Goal: Task Accomplishment & Management: Use online tool/utility

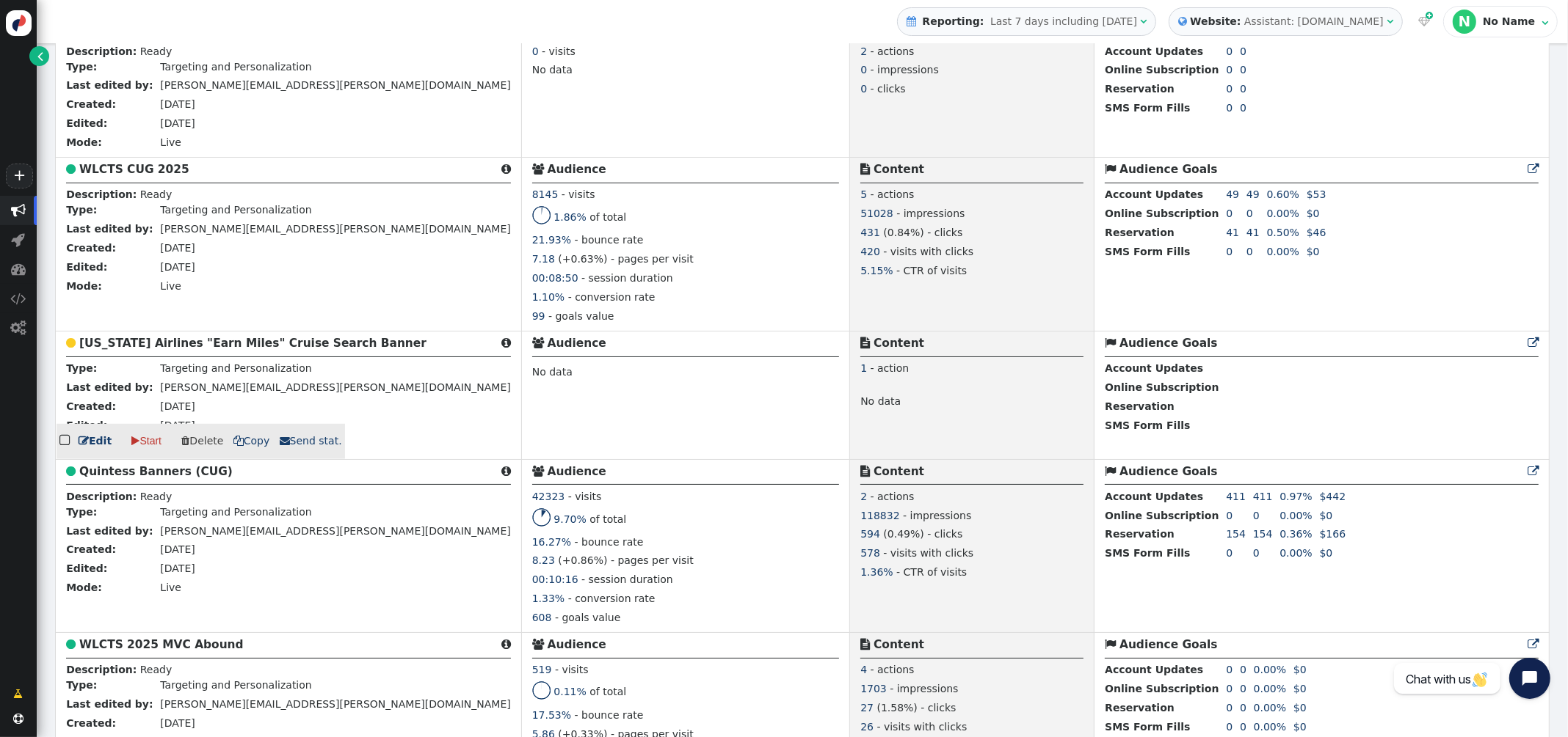
scroll to position [1271, 0]
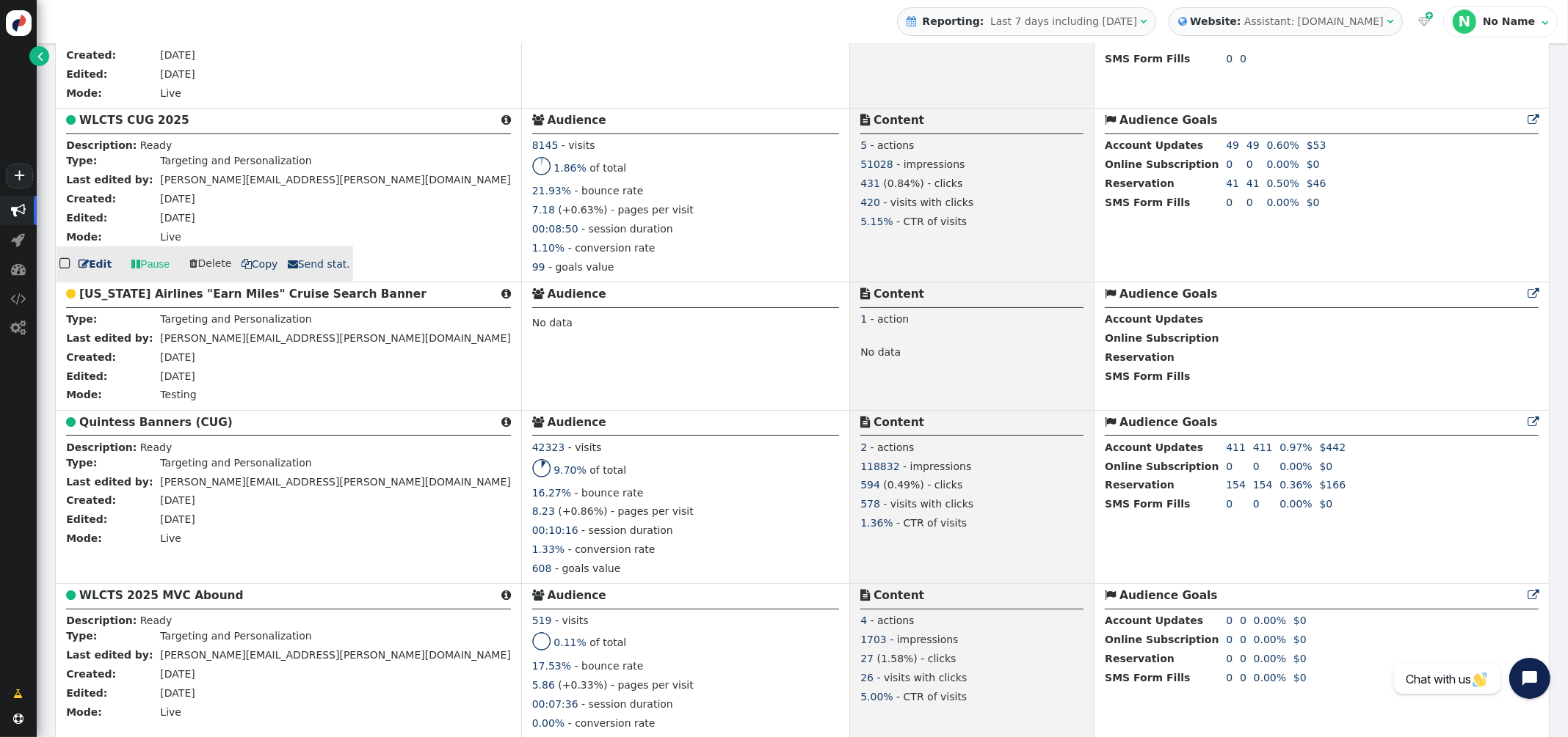
click at [131, 127] on b "WLCTS CUG 2025" at bounding box center [134, 120] width 110 height 13
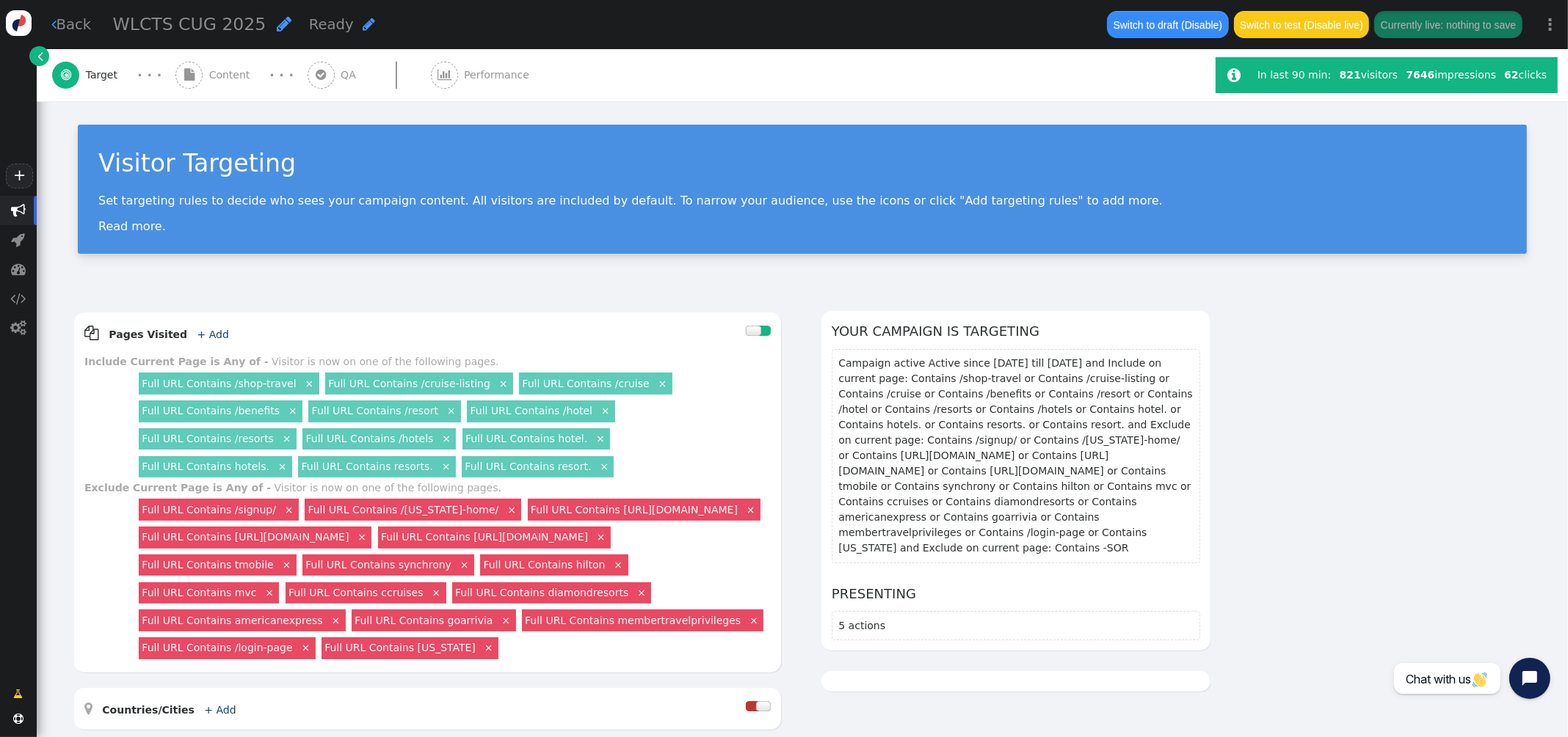
click at [226, 73] on span "Content" at bounding box center [233, 75] width 47 height 15
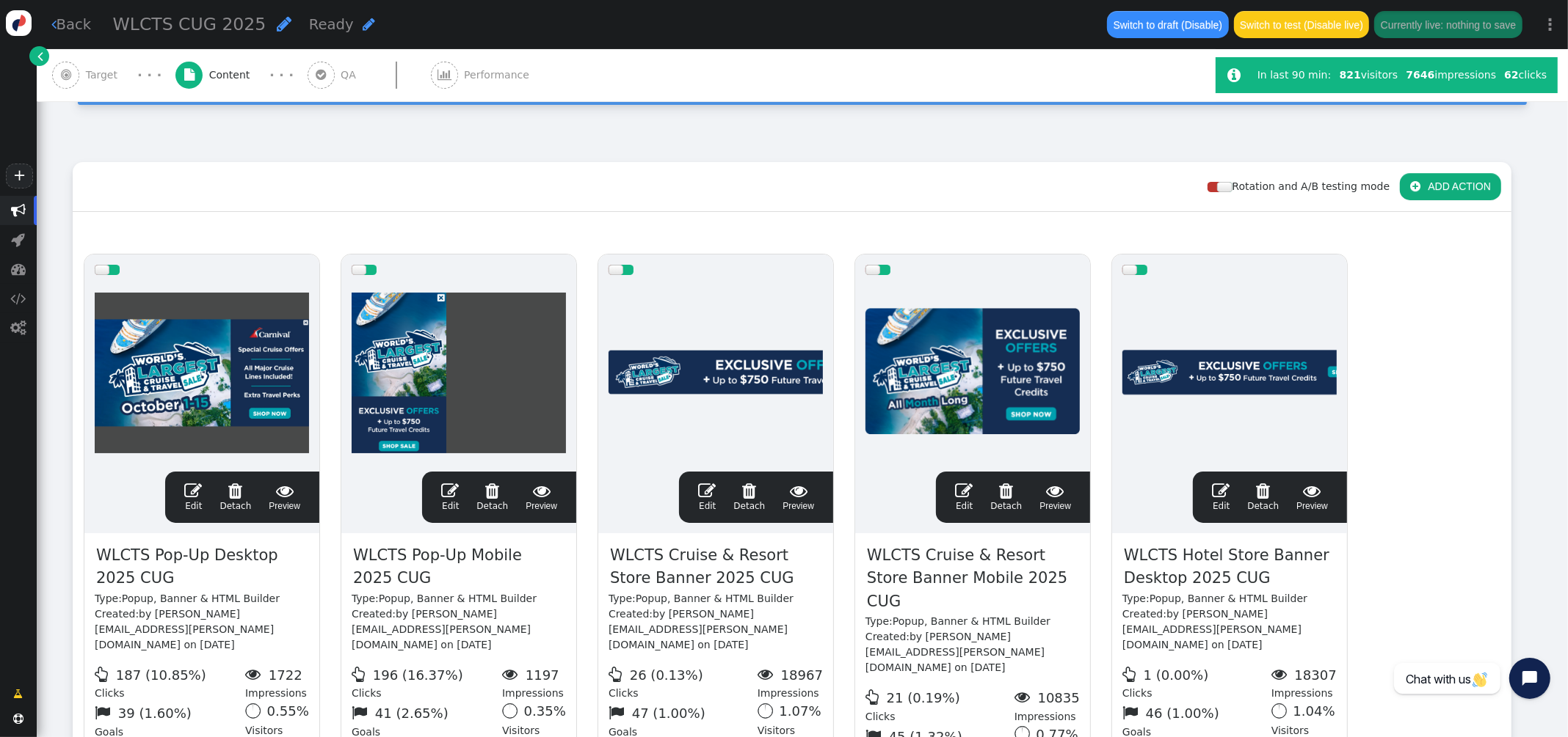
scroll to position [163, 0]
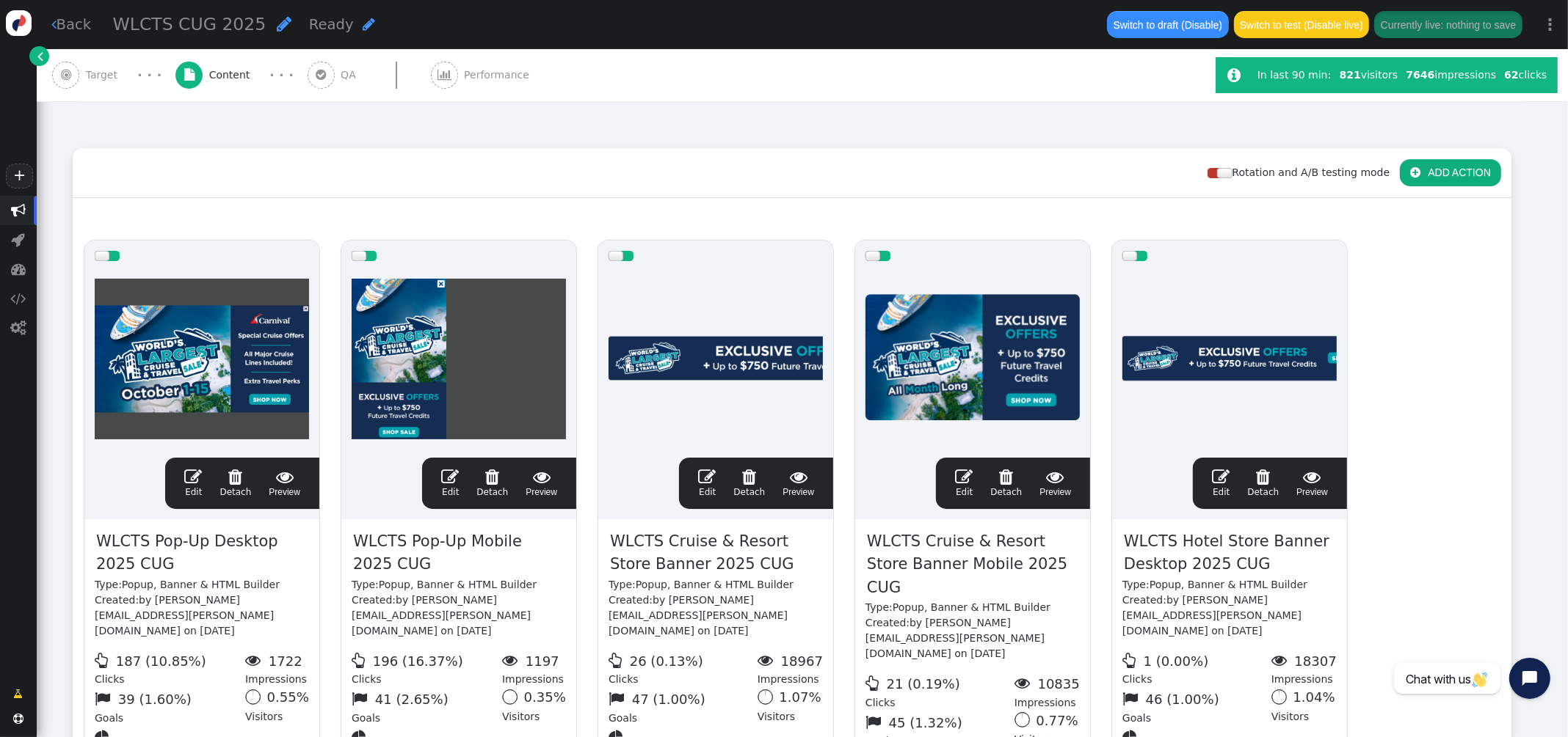
click at [968, 474] on span "" at bounding box center [963, 477] width 18 height 18
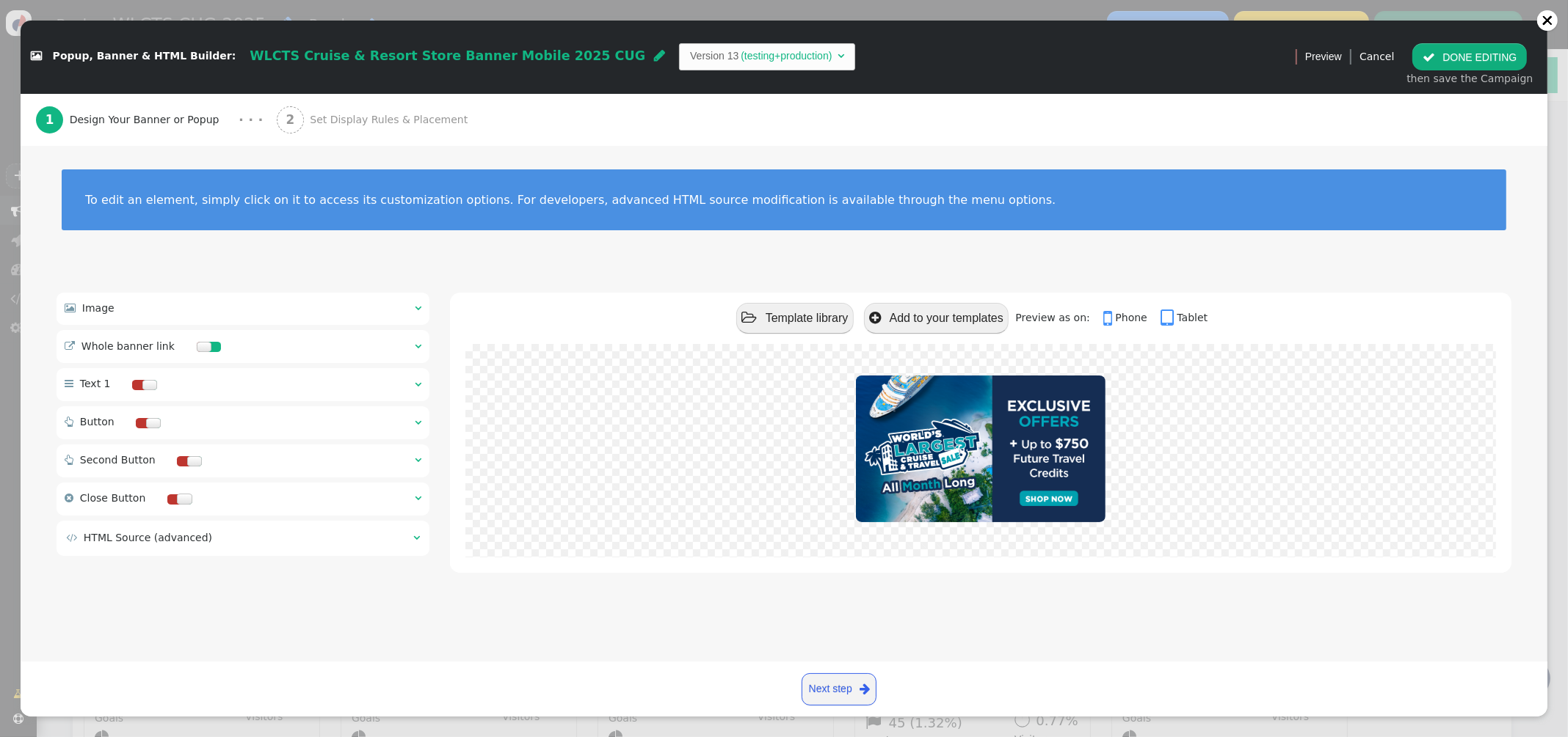
click at [346, 113] on span "Set Display Rules & Placement" at bounding box center [391, 120] width 163 height 15
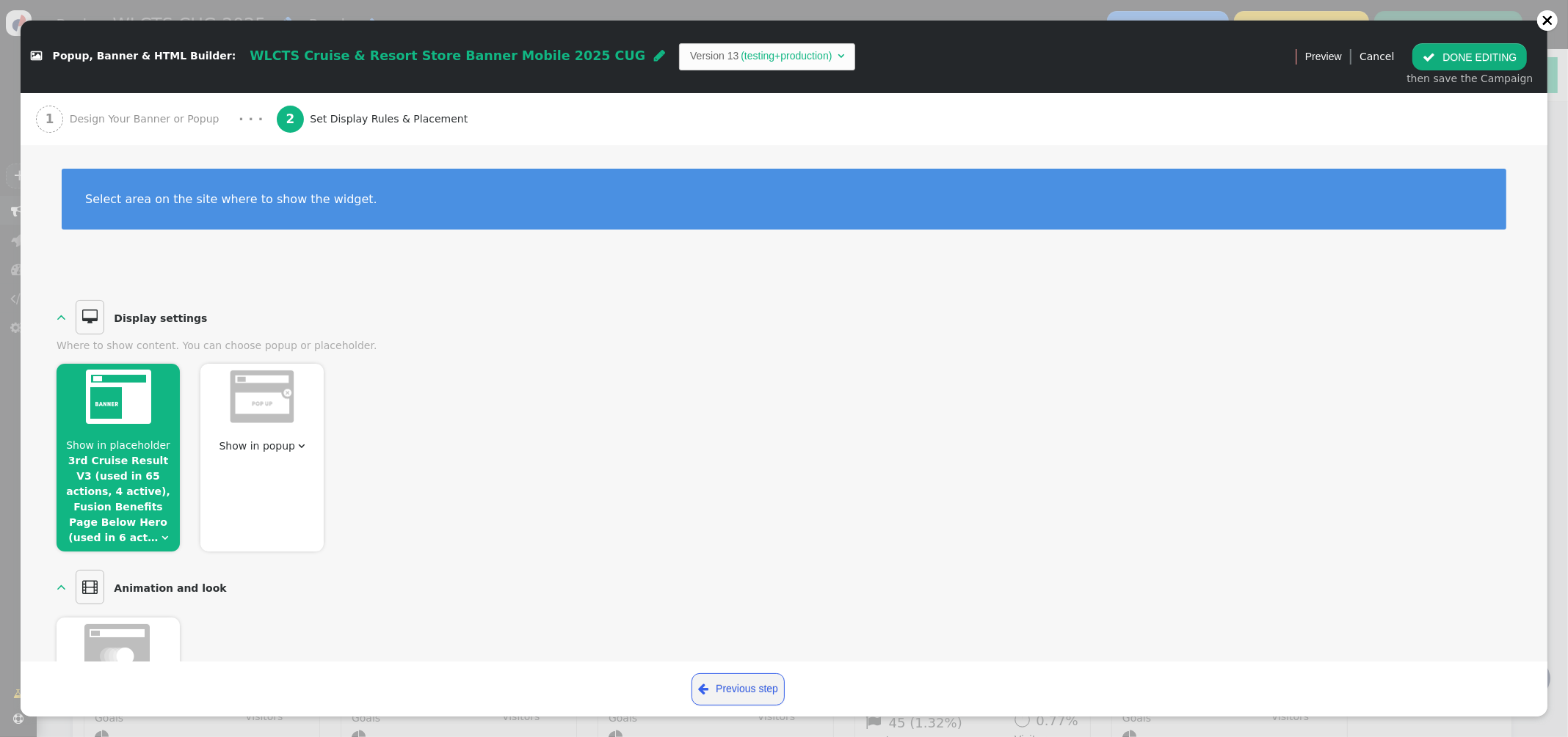
click at [138, 455] on link "3rd Cruise Result V3 (used in 65 actions, 4 active), Fusion Benefits Page Below…" at bounding box center [118, 499] width 104 height 89
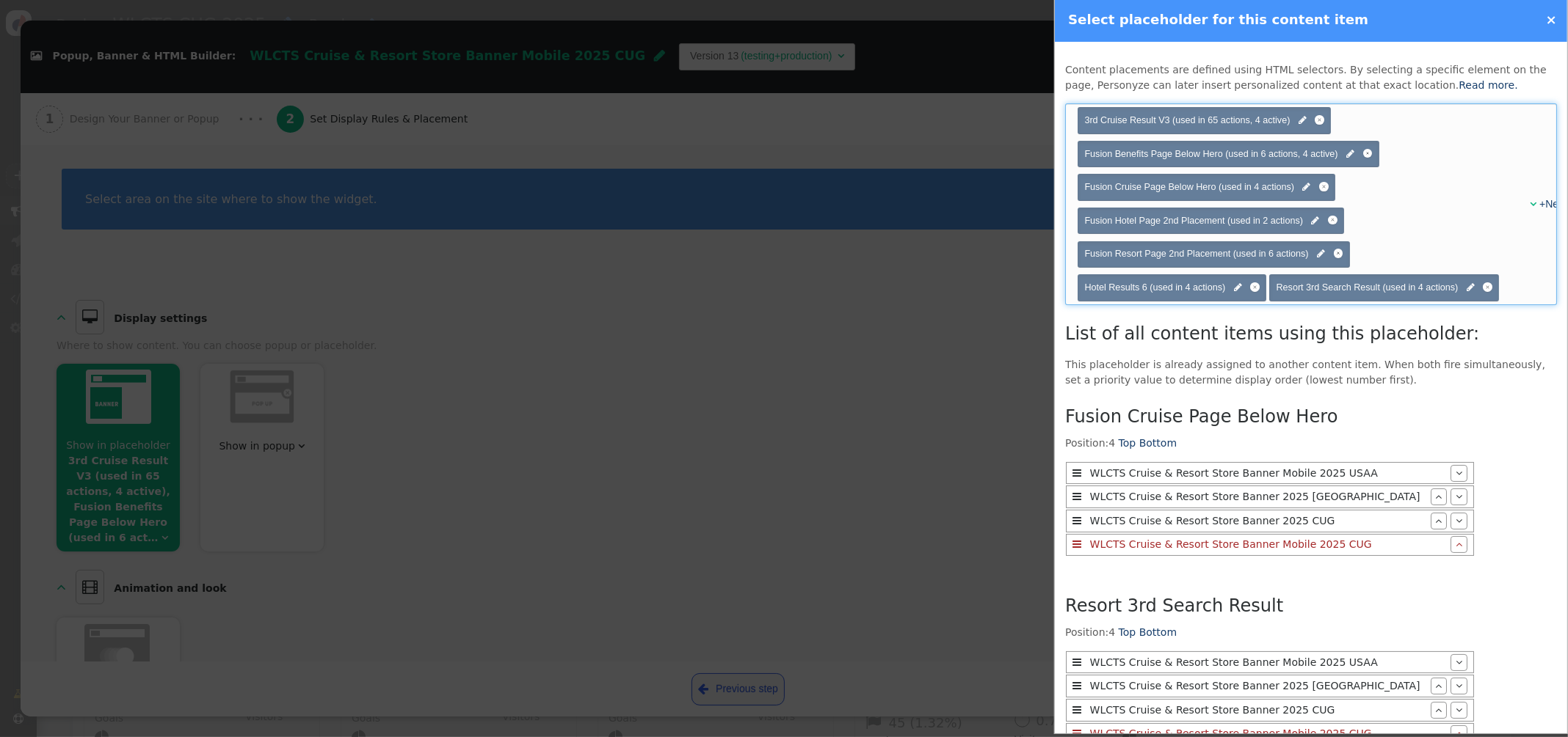
click at [1527, 204] on div "" at bounding box center [1526, 204] width 10 height 15
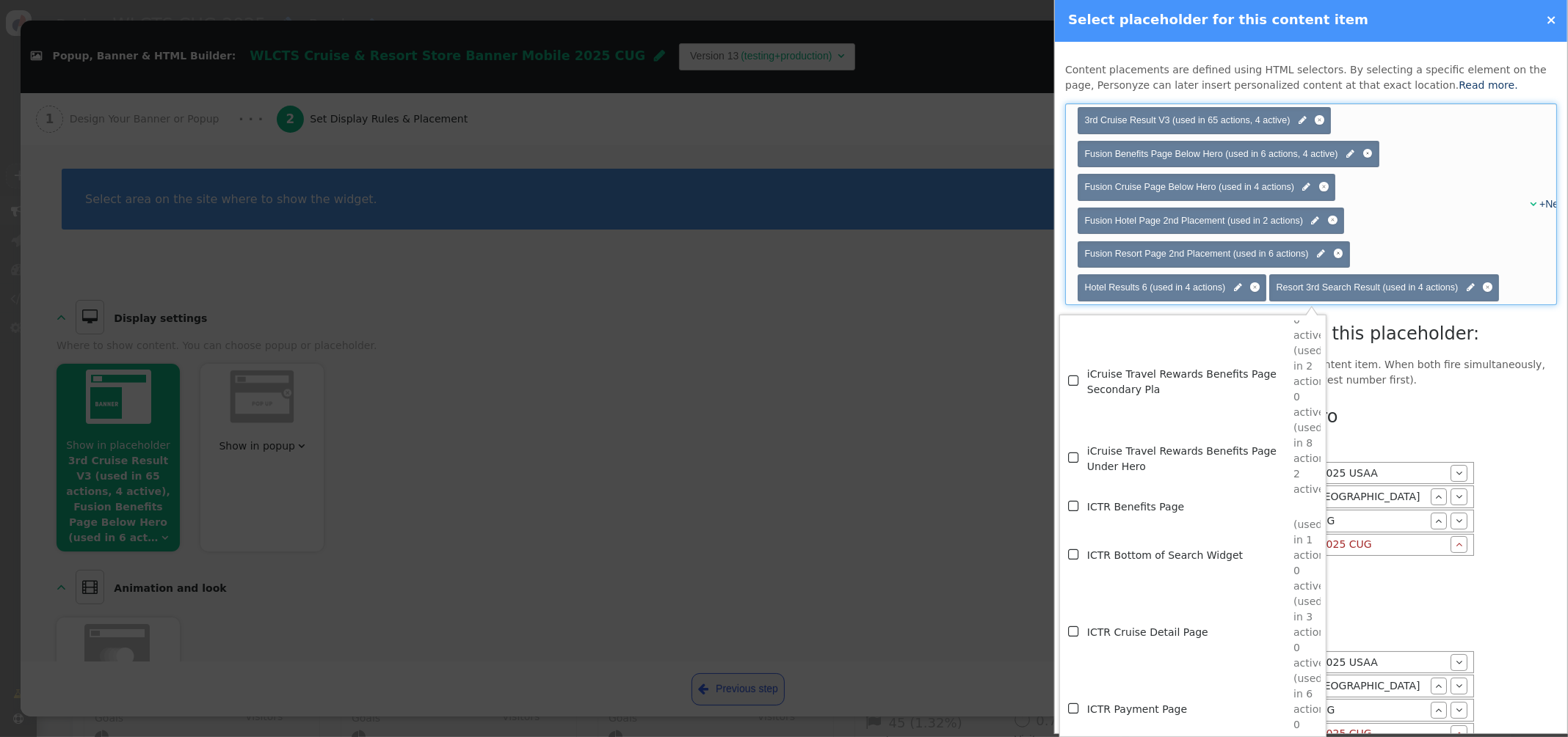
scroll to position [5737, 0]
click at [1172, 443] on td "iCruise Travel Rewards Benefits Page Under Hero" at bounding box center [1190, 457] width 206 height 77
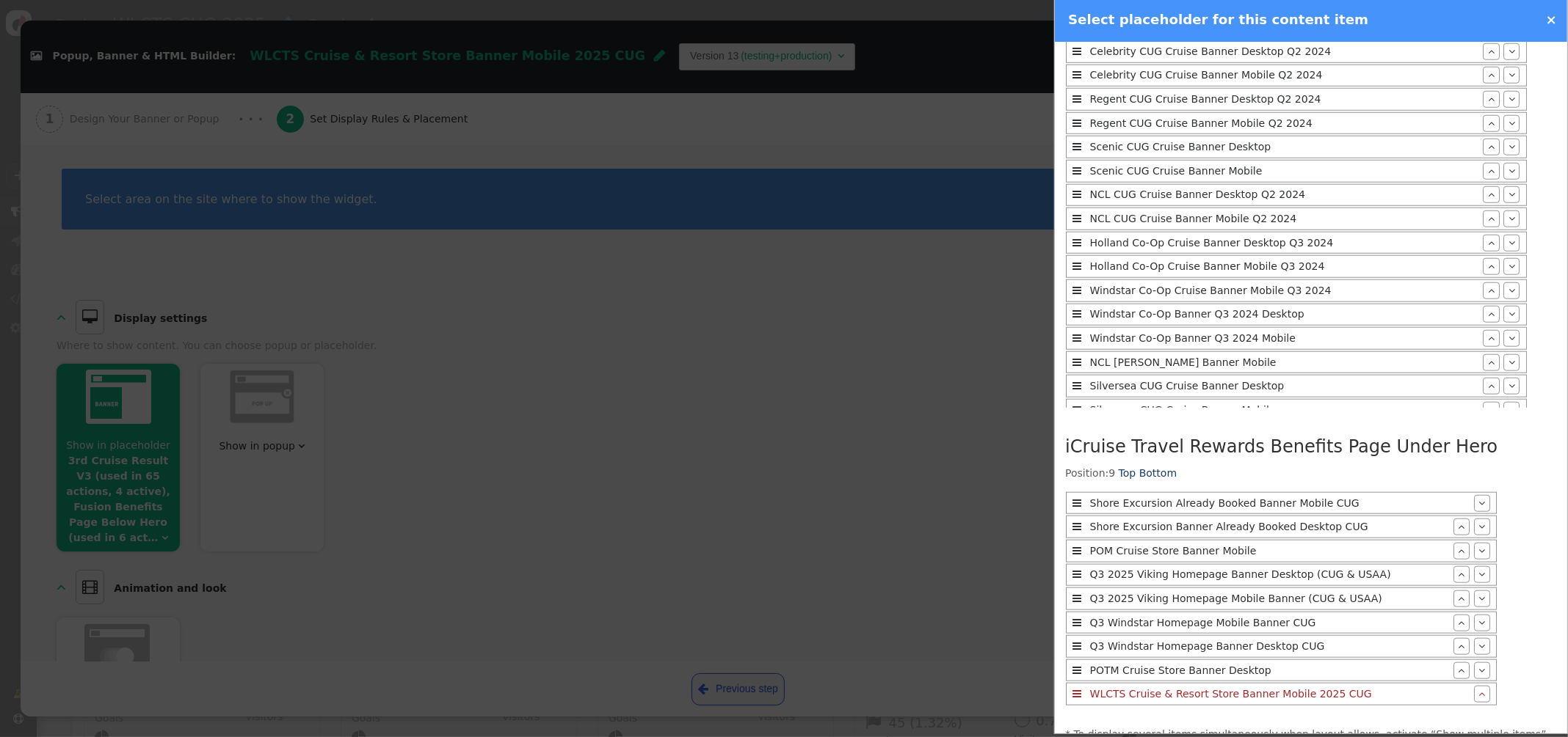
scroll to position [1776, 0]
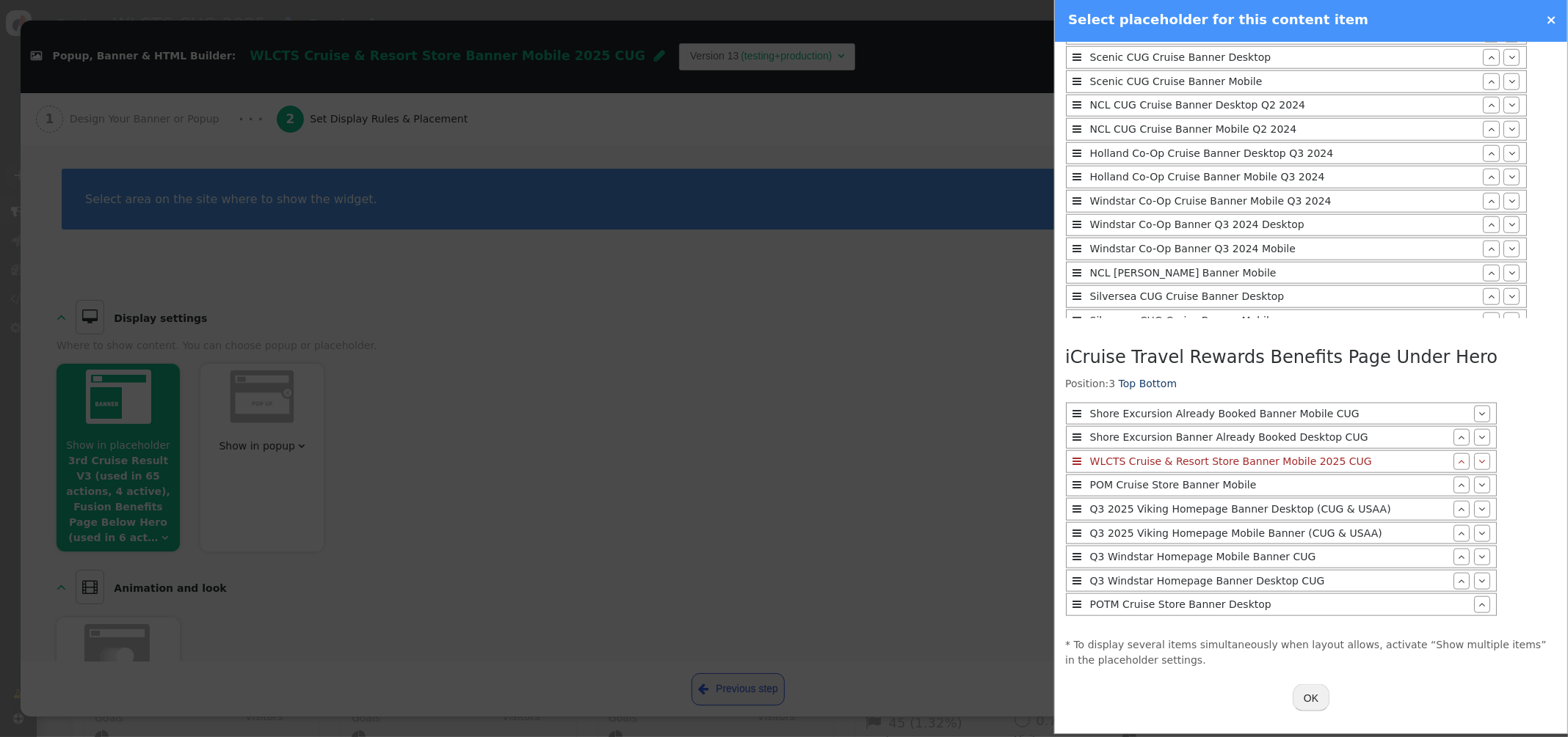
click at [1318, 700] on button "OK" at bounding box center [1311, 698] width 37 height 27
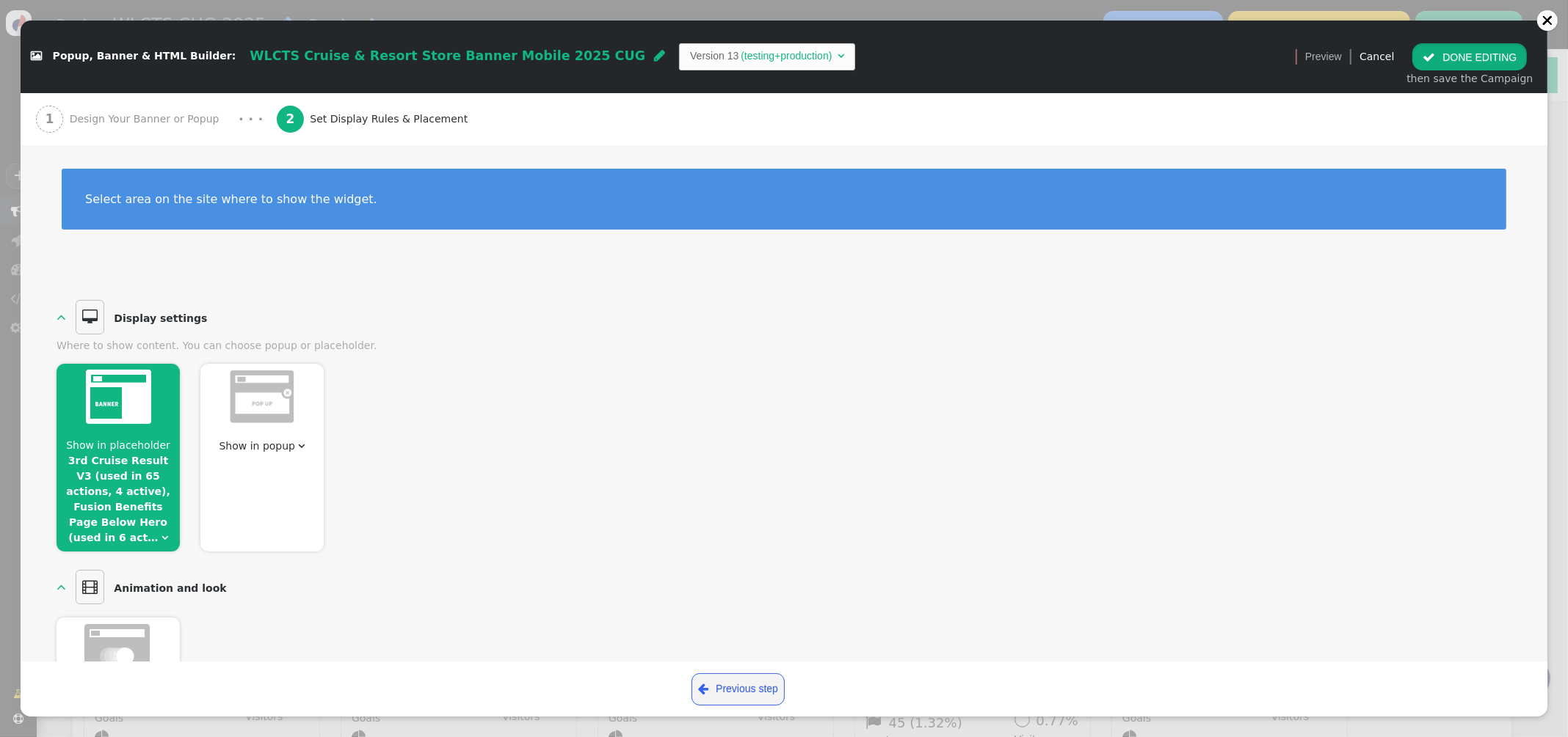
click at [1484, 61] on button " DONE EDITING" at bounding box center [1469, 56] width 114 height 27
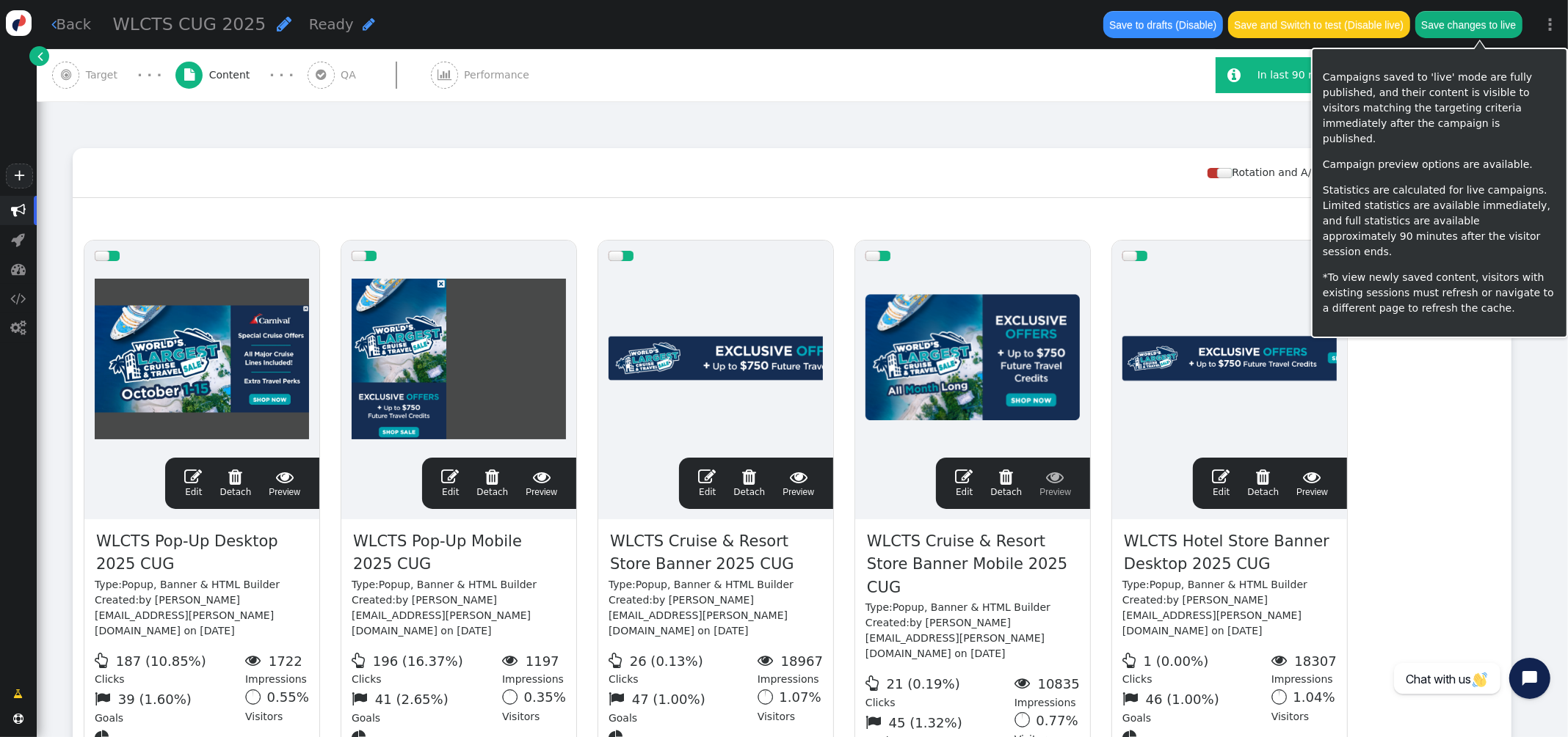
click at [1461, 31] on button "Save changes to live" at bounding box center [1468, 24] width 107 height 27
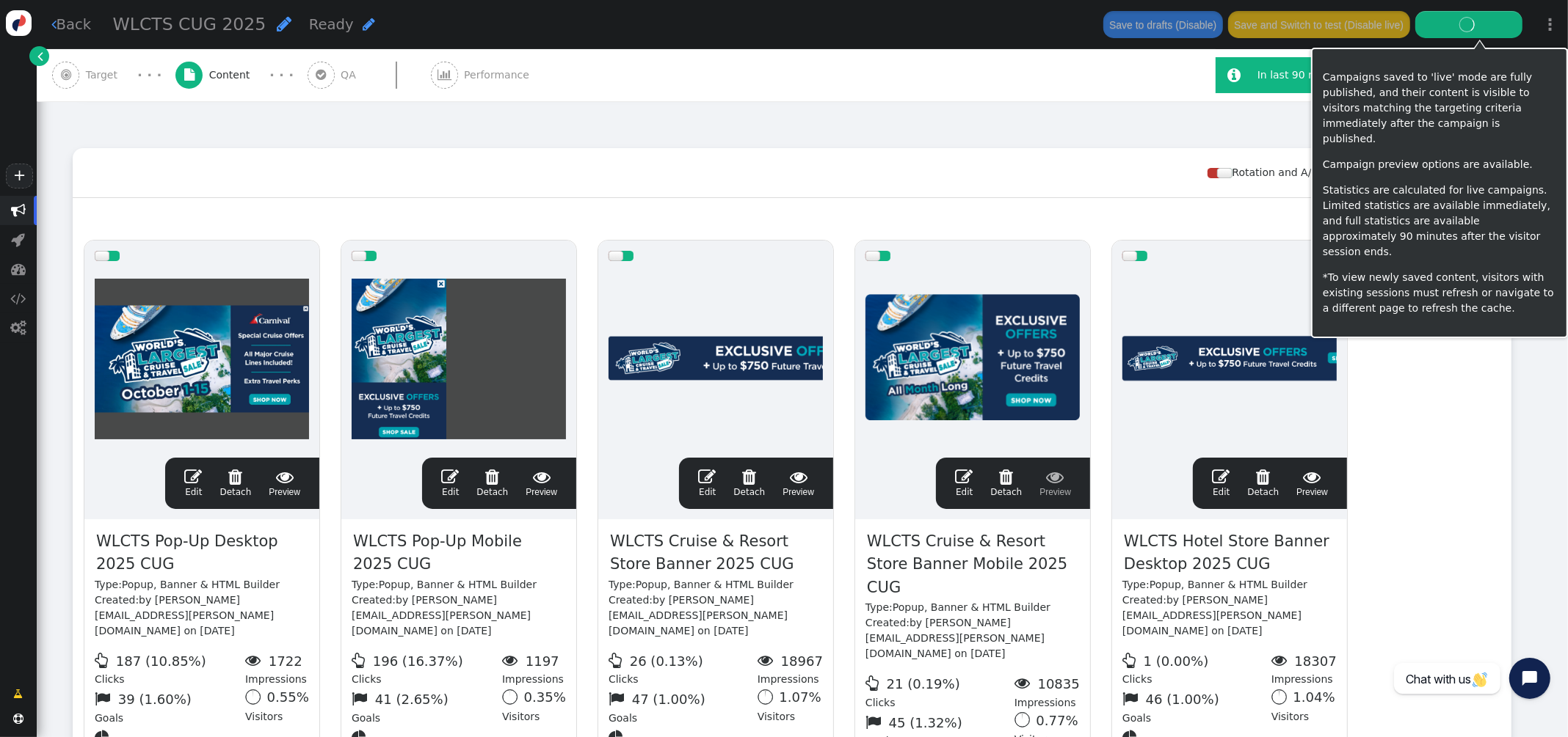
scroll to position [163, 0]
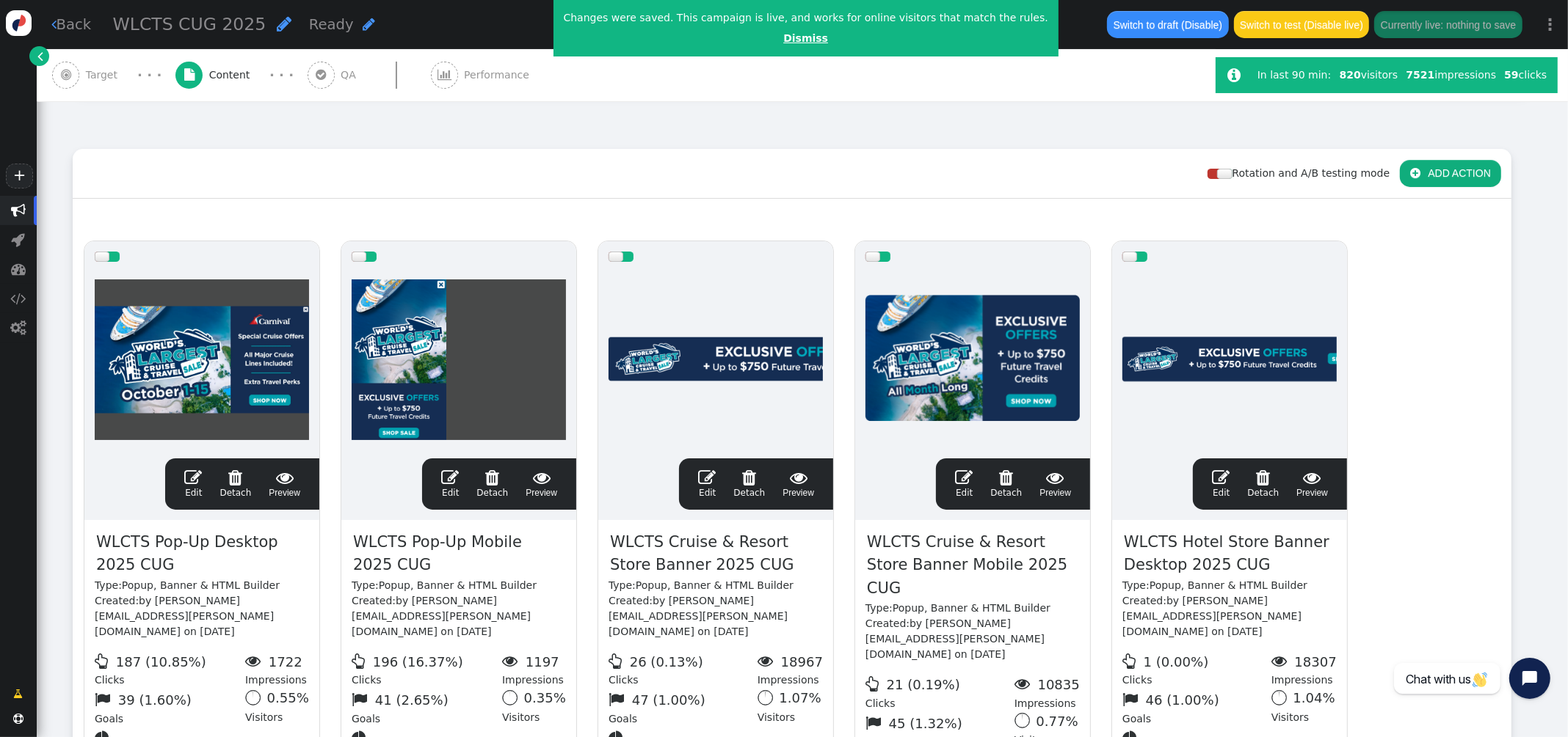
click at [786, 41] on link "Dismiss" at bounding box center [806, 38] width 45 height 12
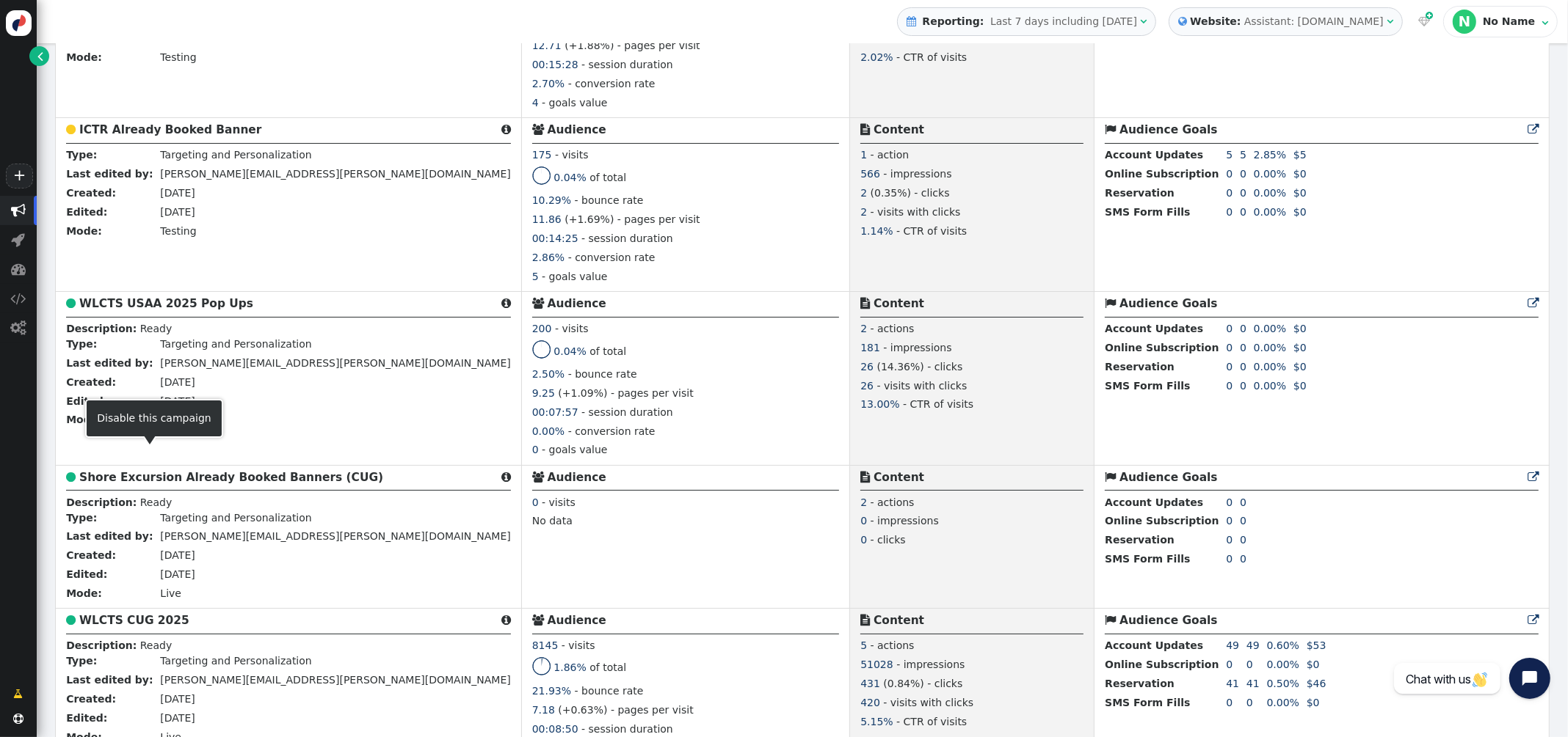
scroll to position [776, 0]
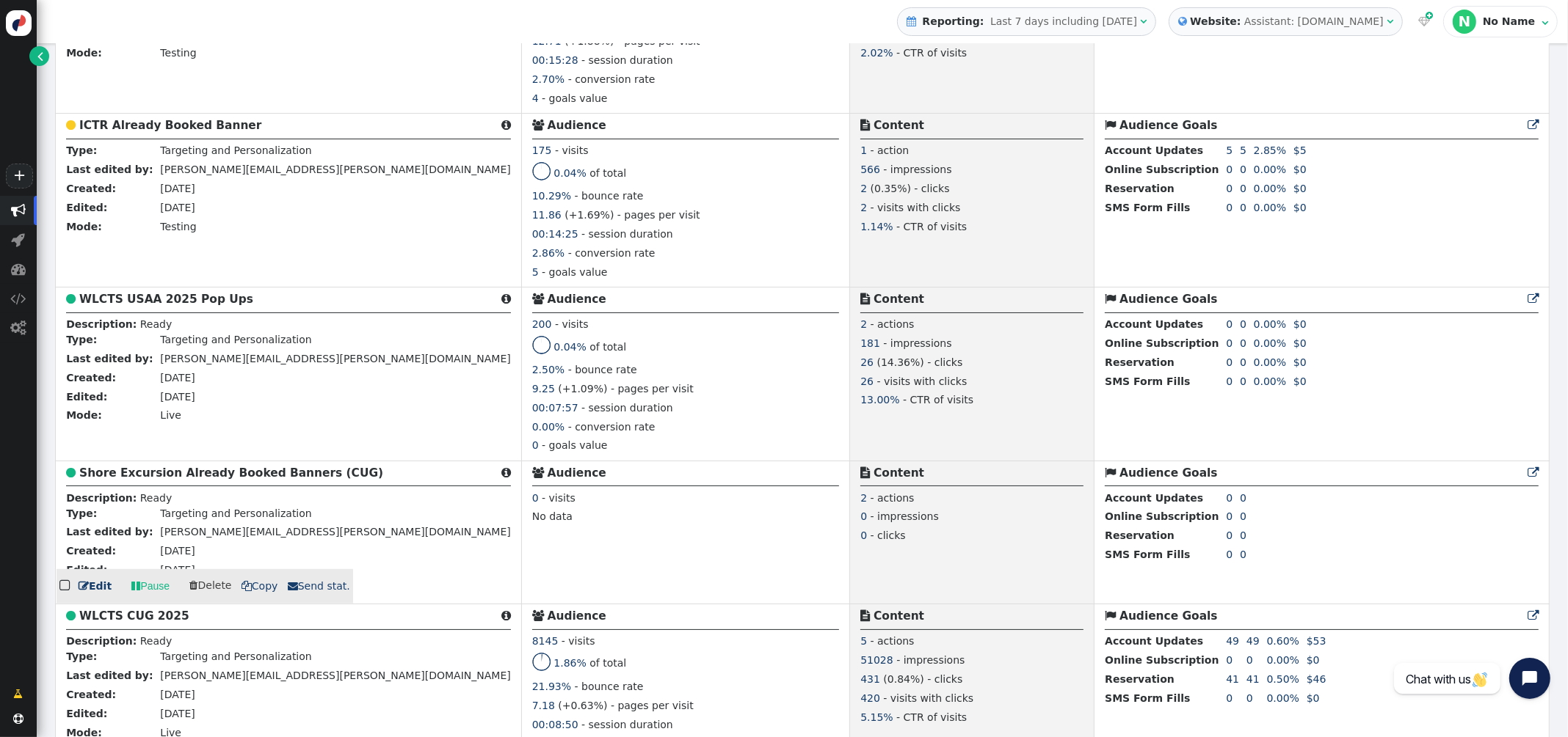
click at [163, 476] on b "Shore Excursion Already Booked Banners (CUG)" at bounding box center [230, 473] width 303 height 13
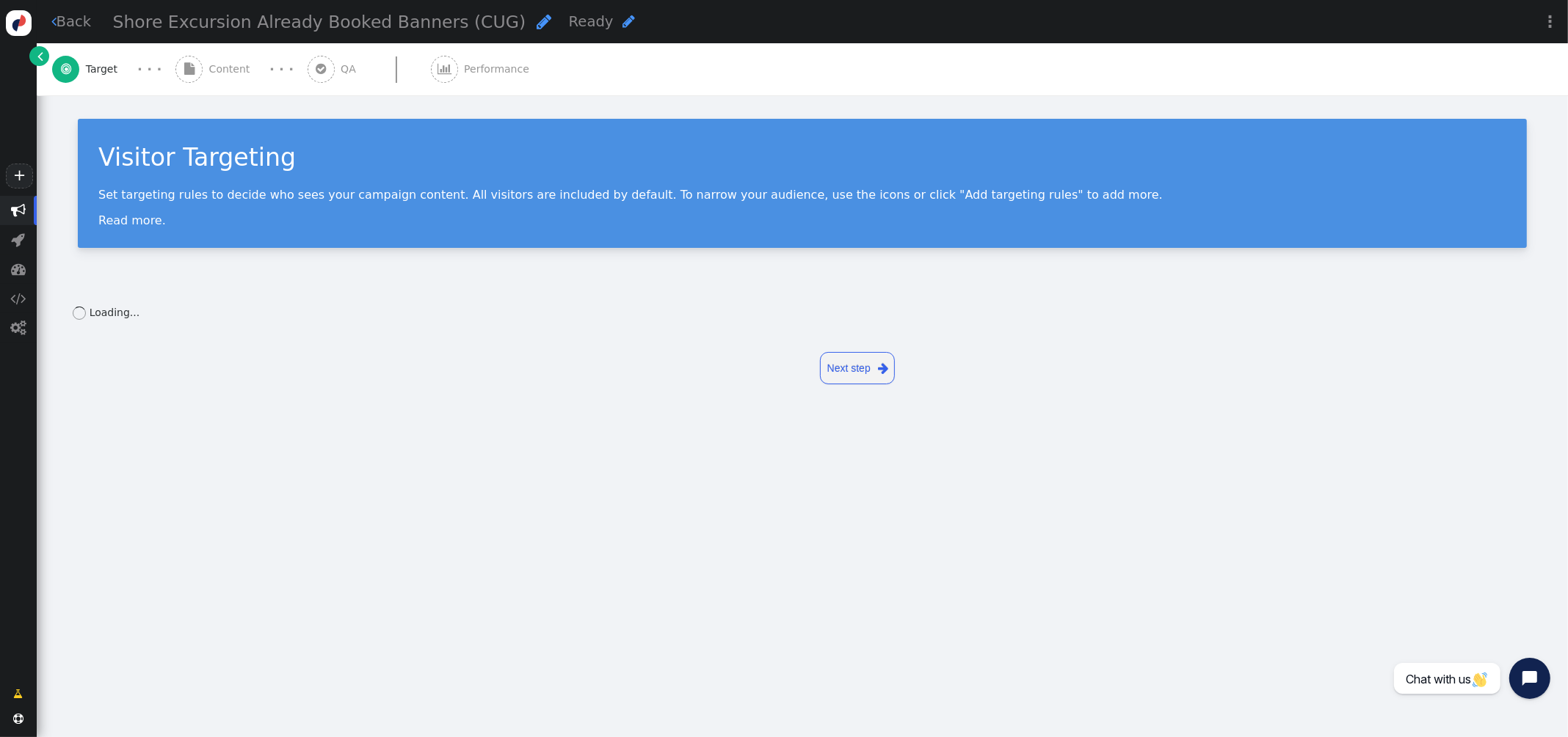
click at [230, 71] on span "Content" at bounding box center [233, 69] width 47 height 15
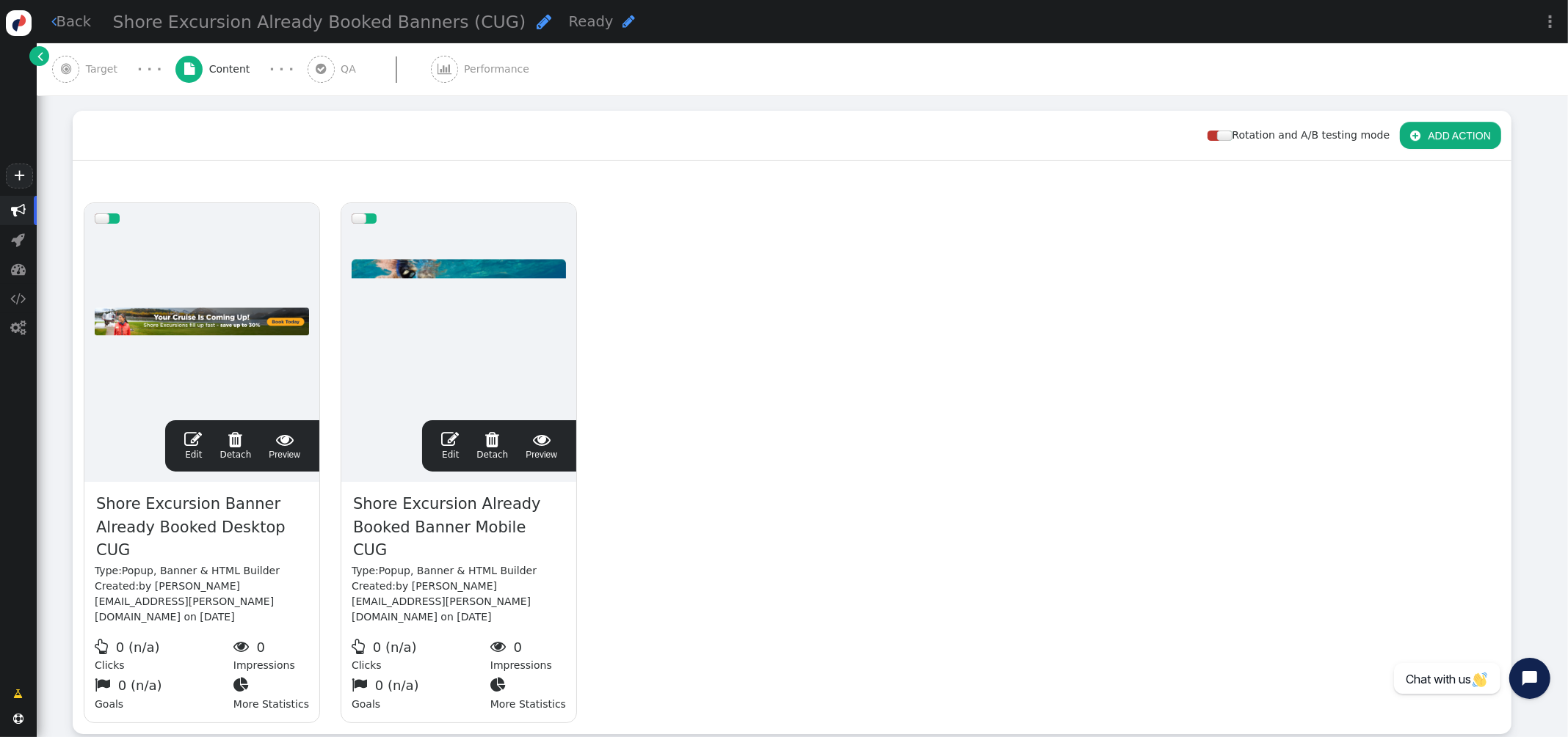
scroll to position [270, 0]
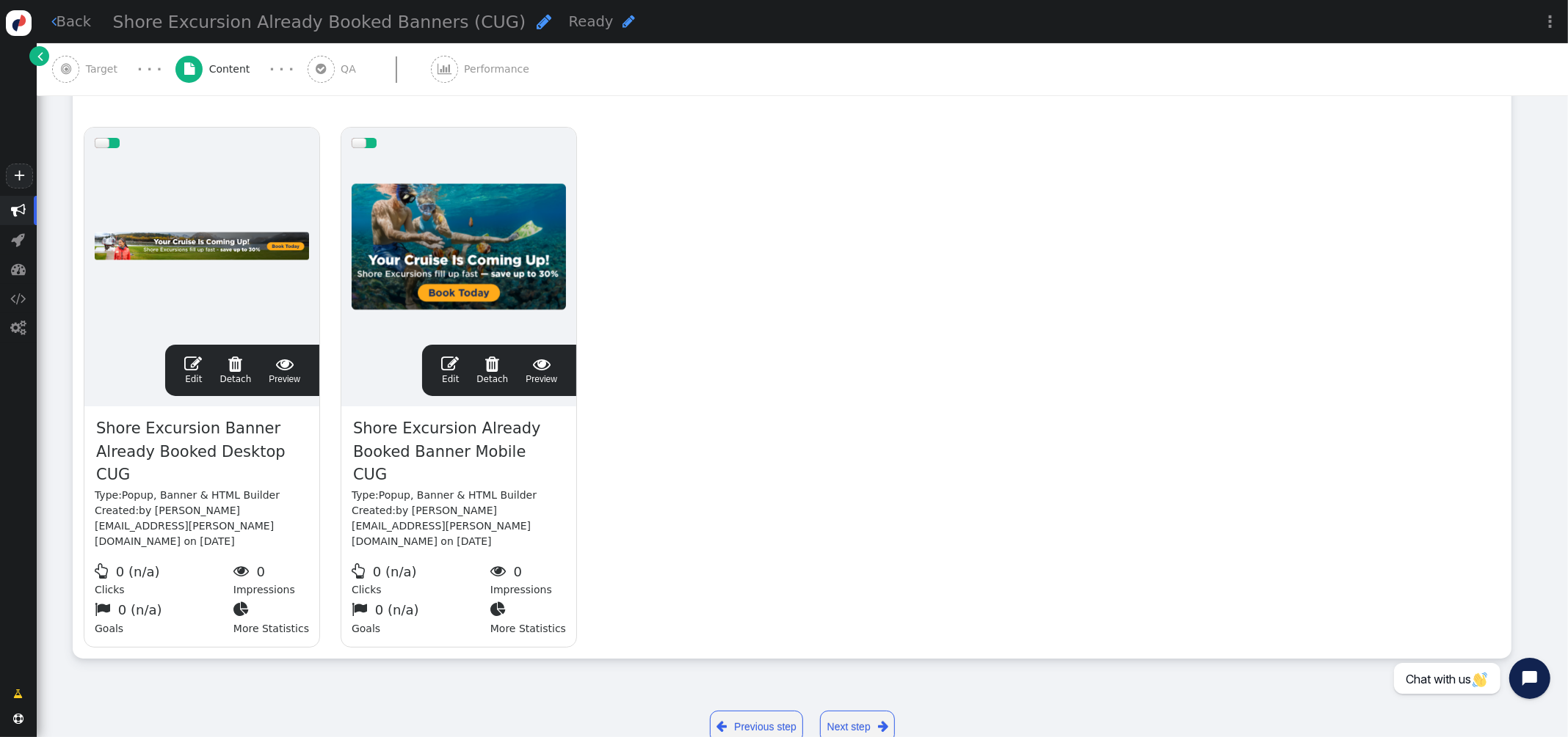
click at [457, 362] on span "" at bounding box center [450, 364] width 18 height 18
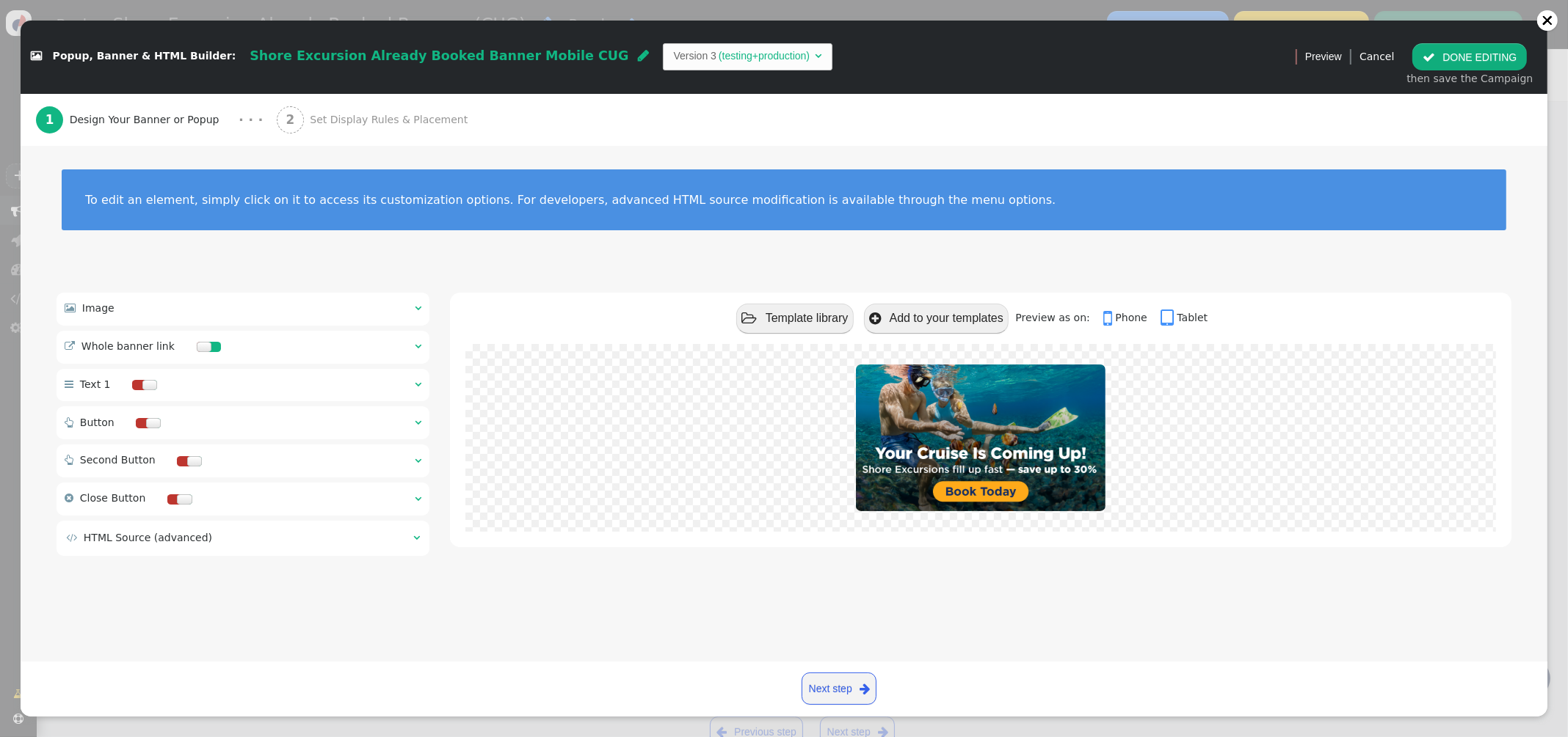
scroll to position [276, 0]
click at [378, 122] on span "Set Display Rules & Placement" at bounding box center [391, 120] width 163 height 15
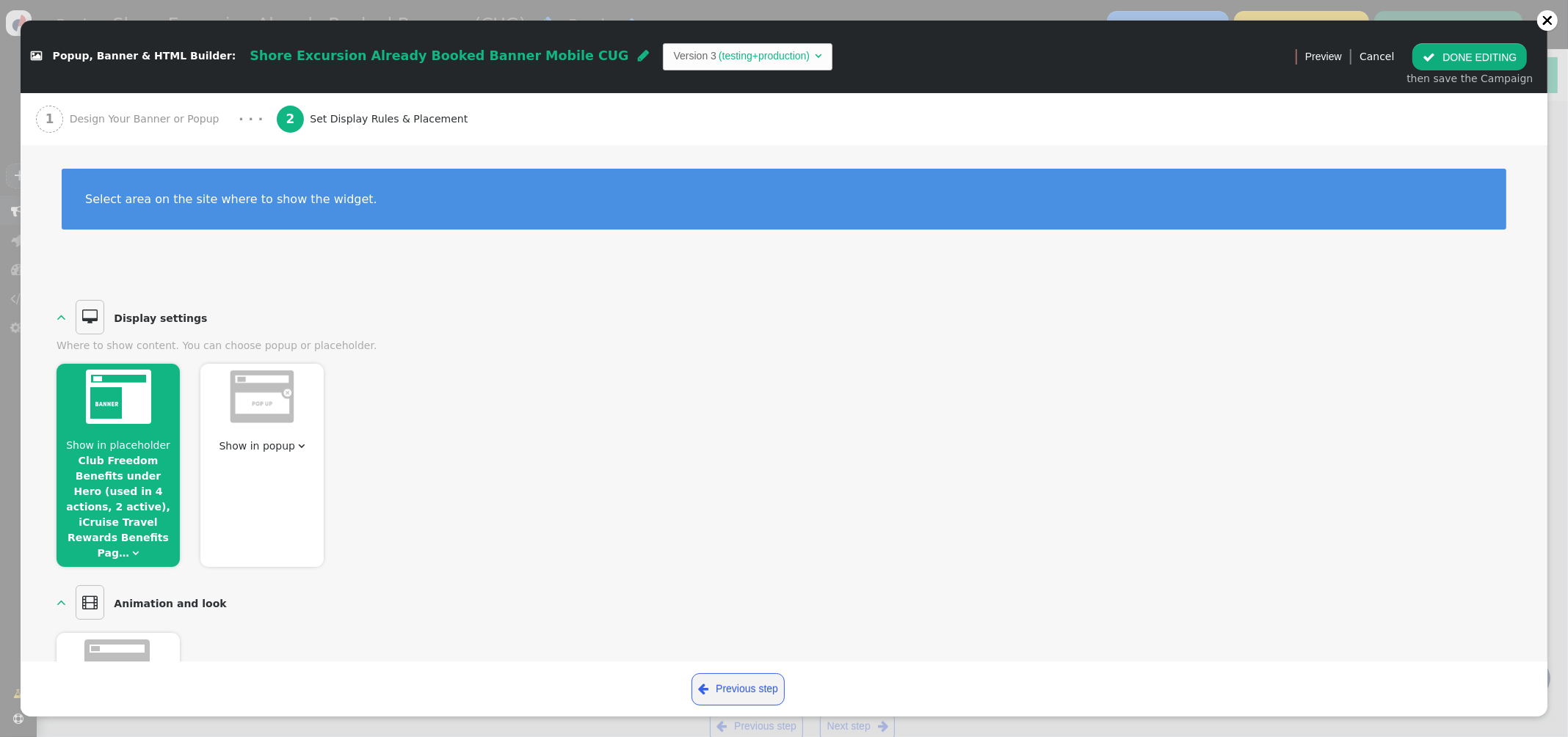
click at [113, 462] on link "Club Freedom Benefits under Hero (used in 4 actions, 2 active), iCruise Travel …" at bounding box center [118, 506] width 104 height 104
